Goal: Task Accomplishment & Management: Use online tool/utility

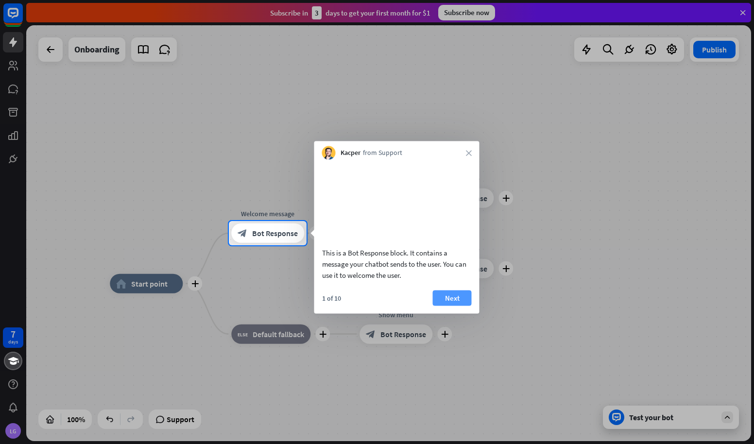
click at [453, 305] on button "Next" at bounding box center [452, 298] width 39 height 16
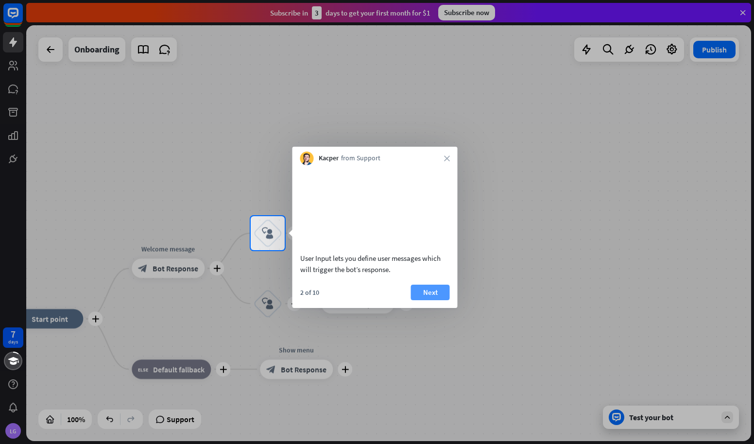
click at [437, 300] on button "Next" at bounding box center [430, 293] width 39 height 16
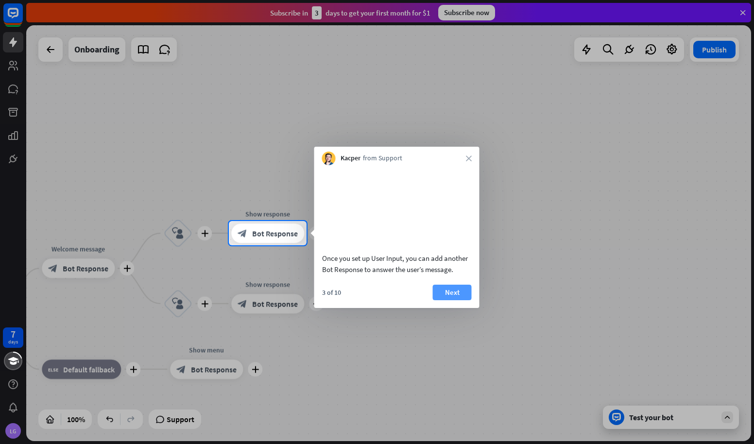
click at [452, 300] on button "Next" at bounding box center [452, 293] width 39 height 16
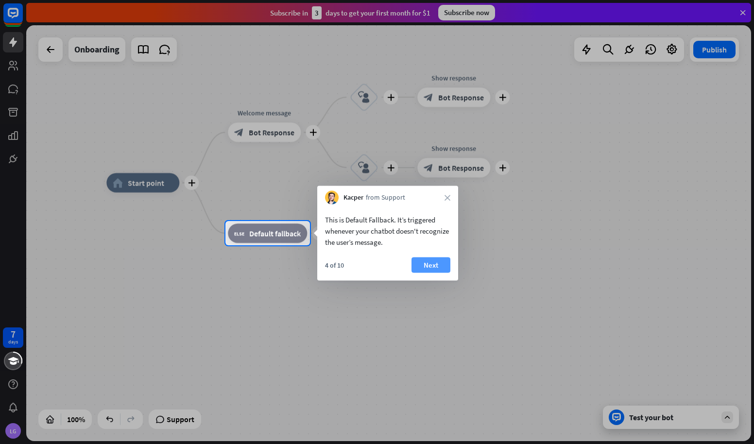
click at [440, 265] on button "Next" at bounding box center [431, 266] width 39 height 16
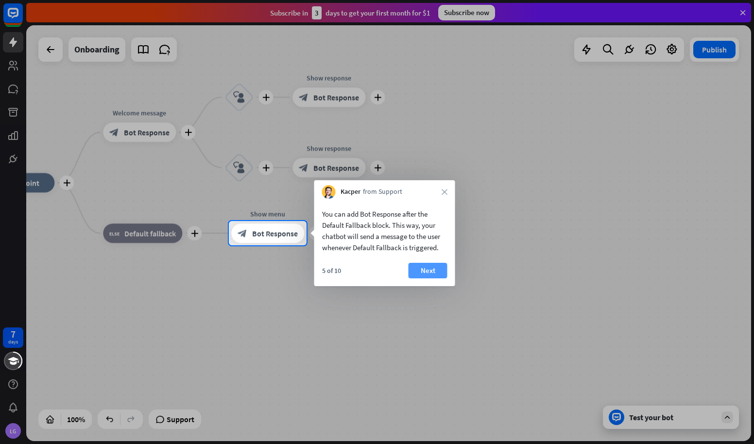
click at [440, 271] on button "Next" at bounding box center [428, 271] width 39 height 16
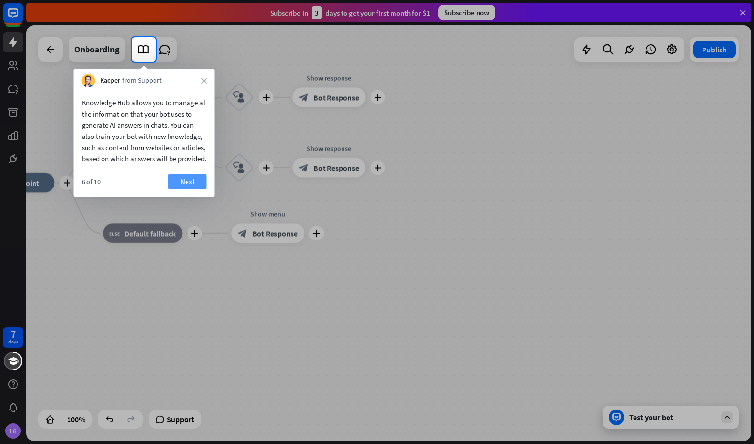
click at [198, 190] on button "Next" at bounding box center [187, 182] width 39 height 16
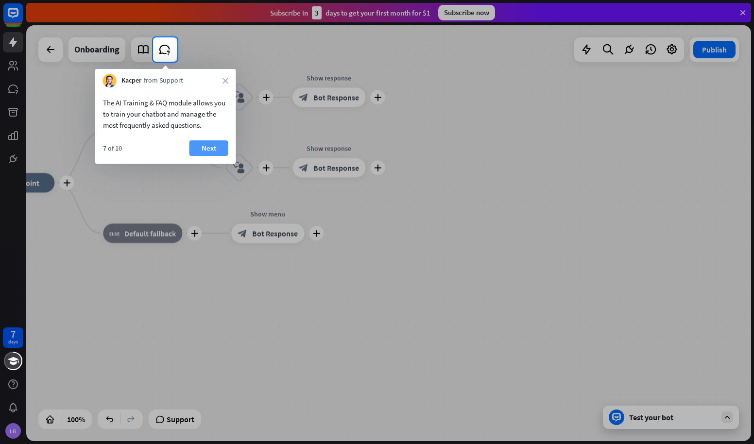
click at [201, 142] on button "Next" at bounding box center [209, 148] width 39 height 16
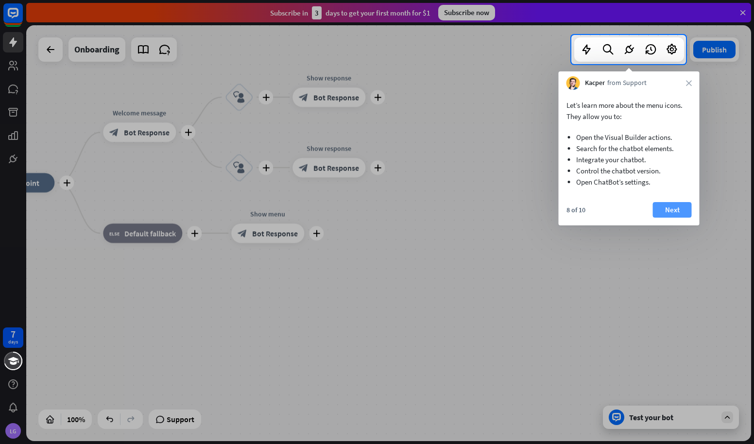
click at [677, 207] on button "Next" at bounding box center [672, 210] width 39 height 16
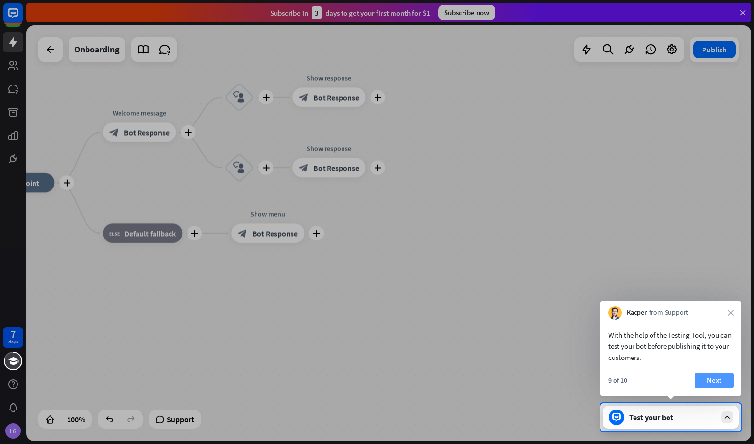
click at [707, 376] on button "Next" at bounding box center [714, 381] width 39 height 16
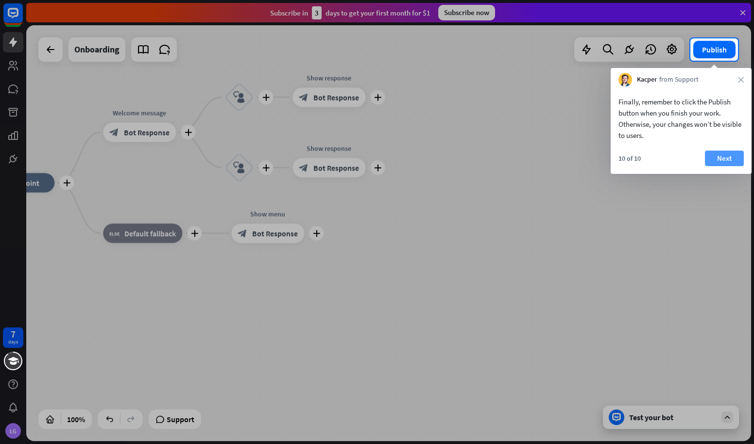
click at [730, 158] on button "Next" at bounding box center [724, 159] width 39 height 16
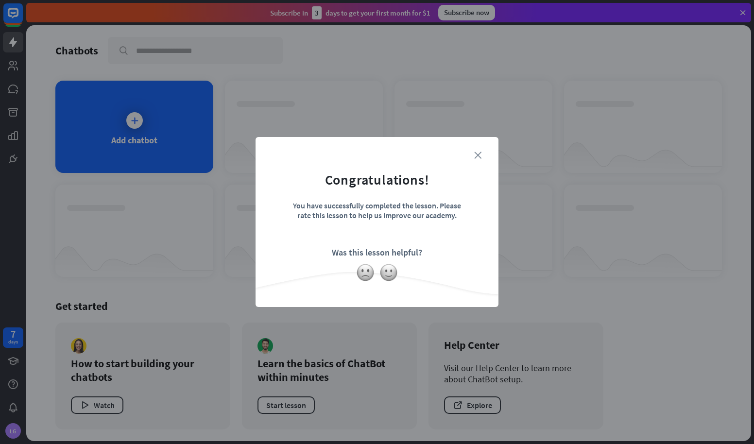
click at [481, 155] on icon "close" at bounding box center [477, 155] width 7 height 7
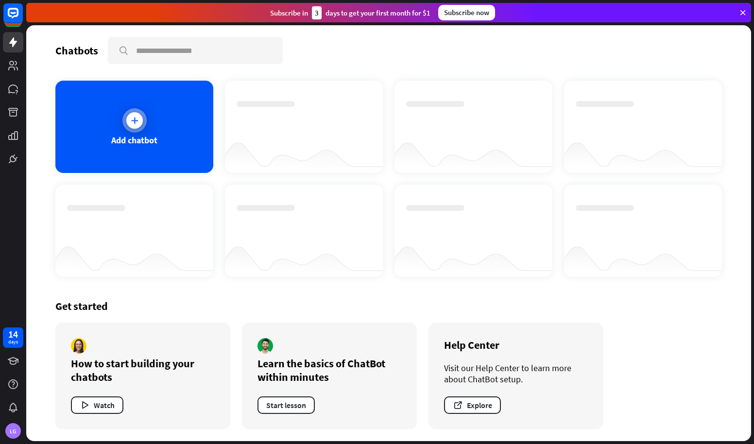
click at [140, 126] on div at bounding box center [134, 120] width 24 height 24
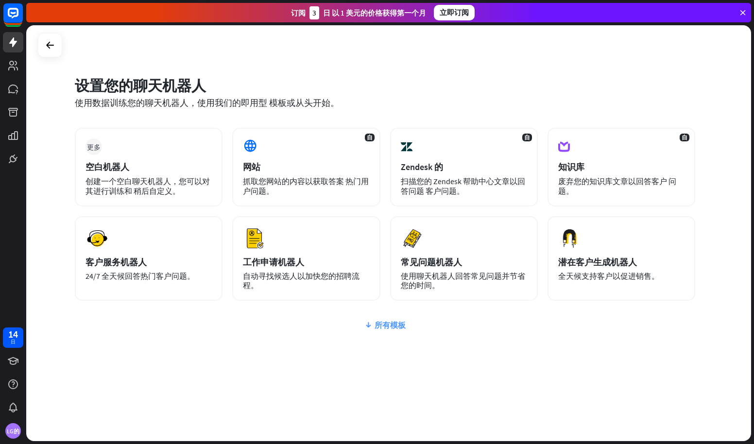
click at [380, 322] on font "所有模板" at bounding box center [390, 325] width 31 height 10
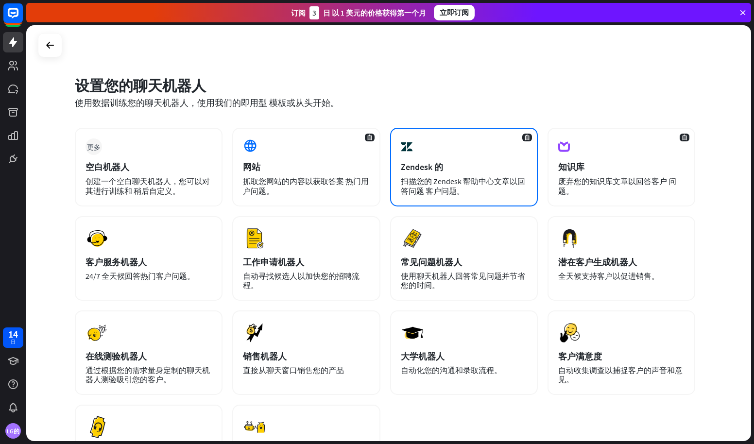
click at [484, 178] on div "扫描您的 Zendesk 帮助中心文章以回答问题 客户问题。" at bounding box center [464, 185] width 126 height 19
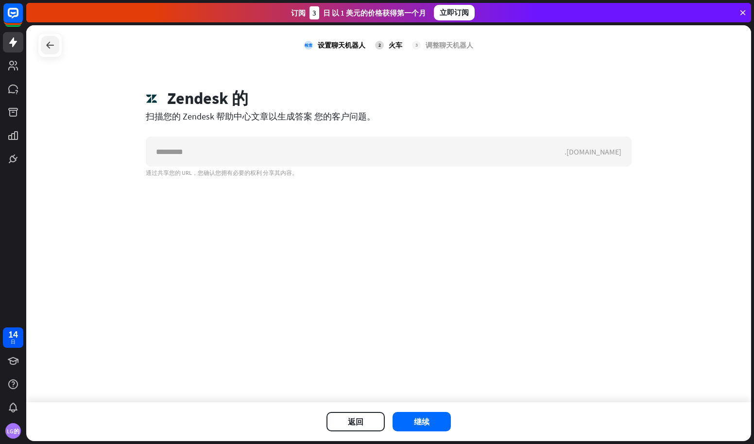
click at [51, 40] on icon at bounding box center [50, 45] width 12 height 12
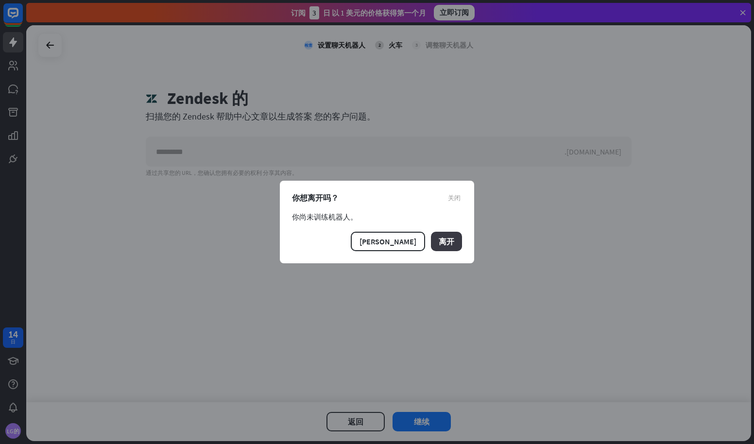
click at [447, 243] on font "离开" at bounding box center [447, 242] width 16 height 10
